Goal: Task Accomplishment & Management: Manage account settings

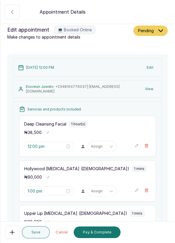
scroll to position [1, 0]
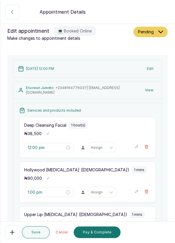
click at [160, 73] on div "[DATE] 12:00 PM Edit" at bounding box center [87, 69] width 148 height 18
click at [155, 69] on button "Edit" at bounding box center [150, 69] width 14 height 10
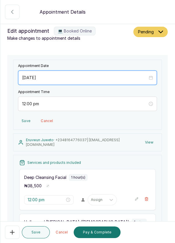
click at [38, 78] on input "[DATE]" at bounding box center [84, 78] width 125 height 6
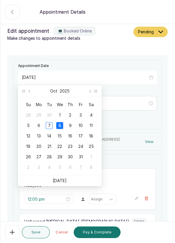
click at [94, 122] on div "11" at bounding box center [90, 125] width 7 height 7
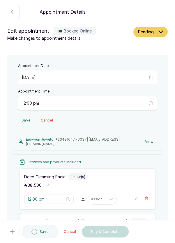
type input "[DATE]"
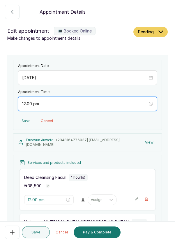
click at [38, 101] on input "12:00 pm" at bounding box center [84, 104] width 125 height 6
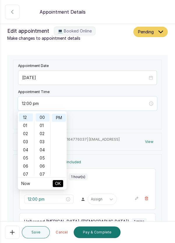
scroll to position [8, 0]
click at [31, 131] on div "02" at bounding box center [26, 134] width 14 height 8
type input "2:00 pm"
click at [60, 183] on span "OK" at bounding box center [58, 183] width 6 height 11
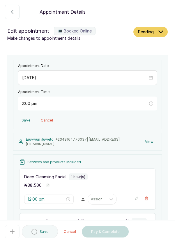
type input "2:00 pm"
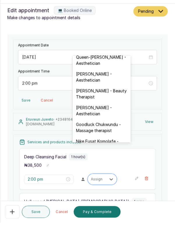
scroll to position [144, 0]
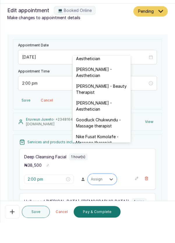
click at [103, 121] on div "[PERSON_NAME] - Aesthetician" at bounding box center [101, 126] width 58 height 17
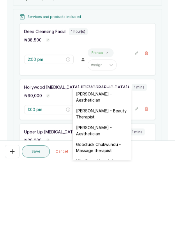
scroll to position [154, 0]
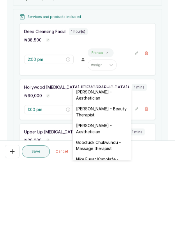
click at [104, 202] on div "[PERSON_NAME] - Aesthetician" at bounding box center [101, 209] width 58 height 17
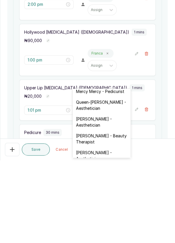
scroll to position [147, 0]
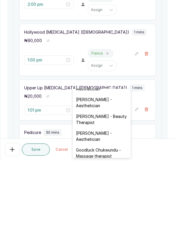
click at [101, 214] on div "[PERSON_NAME] - Aesthetician" at bounding box center [101, 219] width 58 height 17
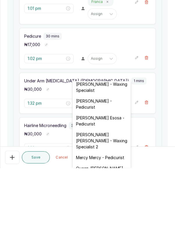
scroll to position [63, 0]
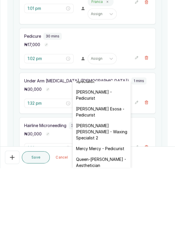
click at [102, 185] on div "[PERSON_NAME] Esosa - Pedicurist" at bounding box center [101, 187] width 58 height 17
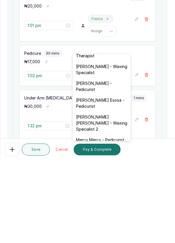
scroll to position [47, 0]
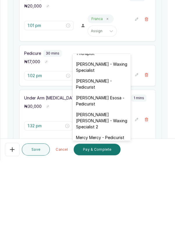
click at [100, 183] on div "[PERSON_NAME] Esosa - Pedicurist" at bounding box center [101, 183] width 58 height 17
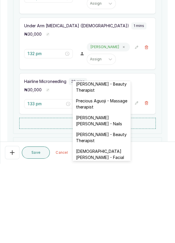
scroll to position [247, 0]
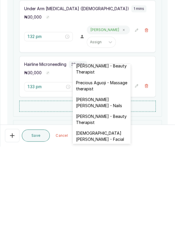
click at [112, 225] on div "[DEMOGRAPHIC_DATA][PERSON_NAME] - Facial" at bounding box center [101, 233] width 58 height 17
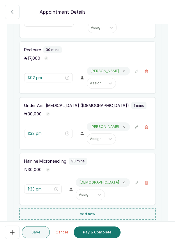
click at [122, 125] on icon at bounding box center [123, 126] width 3 height 3
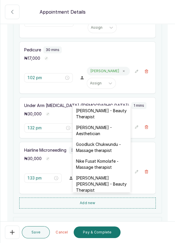
scroll to position [171, 0]
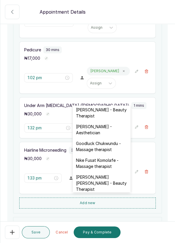
click at [98, 121] on div "[PERSON_NAME] - Aesthetician" at bounding box center [101, 129] width 58 height 17
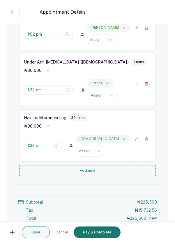
scroll to position [389, 0]
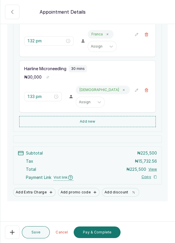
click at [37, 235] on button "Save" at bounding box center [36, 233] width 28 height 12
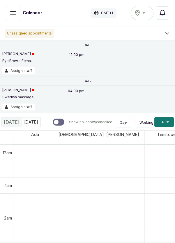
click at [12, 70] on button "Assign staff" at bounding box center [18, 70] width 32 height 7
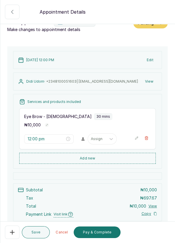
scroll to position [0, 0]
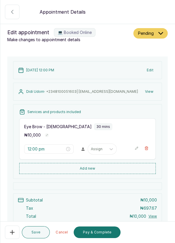
click at [149, 73] on button "Edit" at bounding box center [150, 70] width 14 height 10
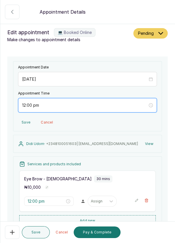
click at [25, 105] on input "12:00 pm" at bounding box center [84, 105] width 125 height 6
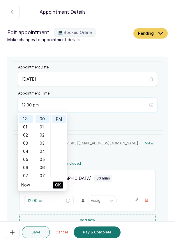
scroll to position [8, 0]
click at [27, 128] on div "01" at bounding box center [26, 127] width 14 height 8
type input "1:00 pm"
click at [60, 184] on span "OK" at bounding box center [58, 185] width 6 height 11
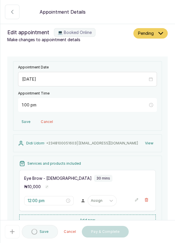
type input "1:00 pm"
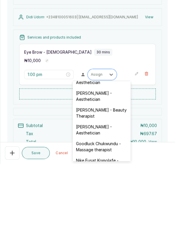
scroll to position [147, 0]
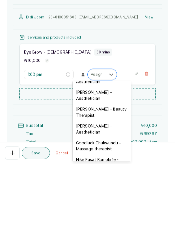
click at [108, 201] on div "[PERSON_NAME] - Aesthetician" at bounding box center [101, 208] width 58 height 17
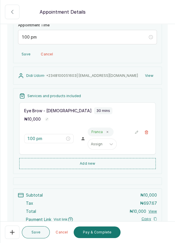
scroll to position [76, 0]
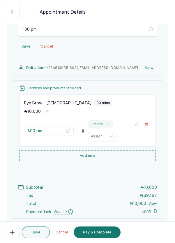
click at [33, 230] on button "Save" at bounding box center [36, 233] width 28 height 12
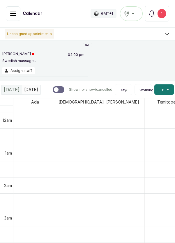
click at [161, 14] on div "1" at bounding box center [161, 13] width 8 height 9
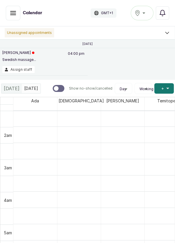
scroll to position [50, 0]
click at [17, 70] on button "Assign staff" at bounding box center [18, 69] width 32 height 7
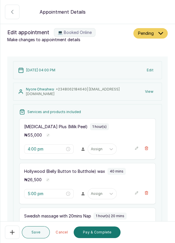
click at [12, 17] on button "Show no-show/cancelled" at bounding box center [12, 12] width 15 height 15
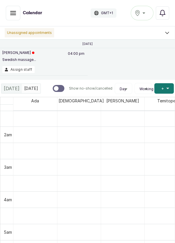
click at [8, 14] on button "Show no-show/cancelled" at bounding box center [13, 13] width 15 height 15
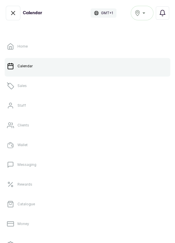
click at [121, 67] on link "Calendar" at bounding box center [87, 66] width 165 height 16
click at [74, 92] on link "Sales" at bounding box center [87, 86] width 165 height 16
